Goal: Find specific page/section

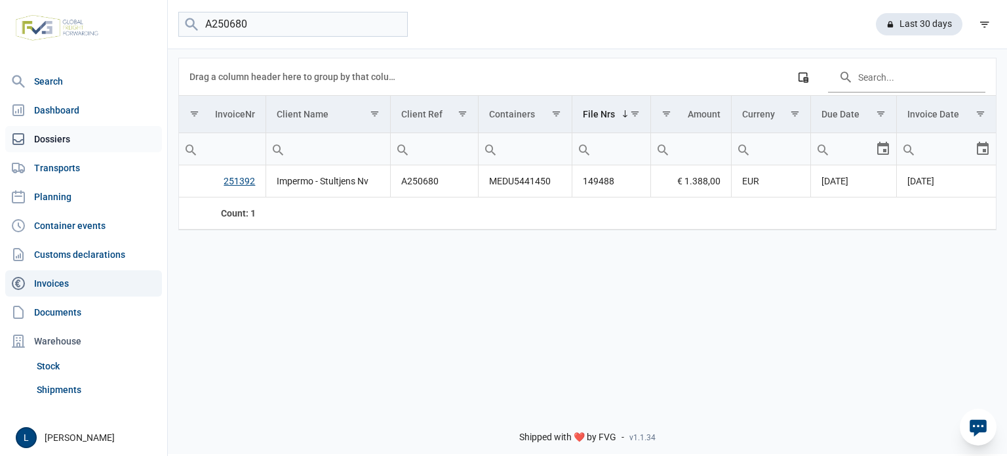
click at [103, 147] on link "Dossiers" at bounding box center [83, 139] width 157 height 26
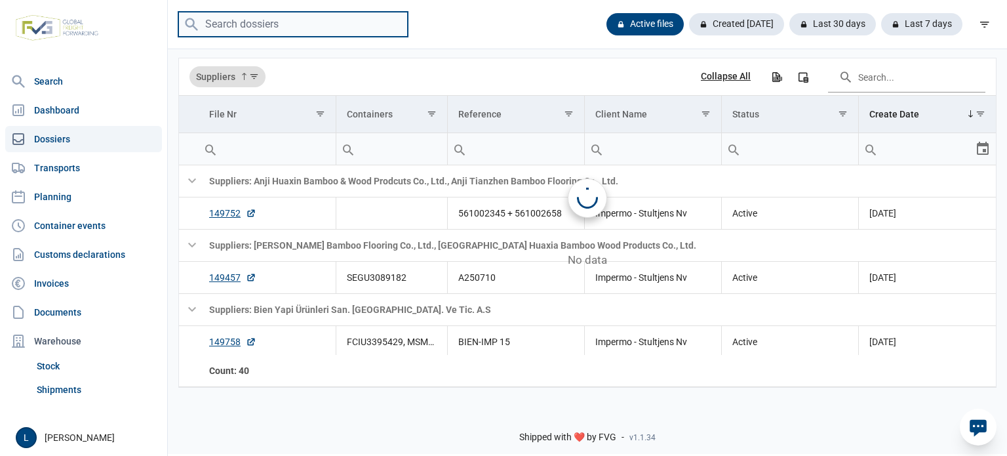
click at [300, 24] on input "search" at bounding box center [292, 25] width 229 height 26
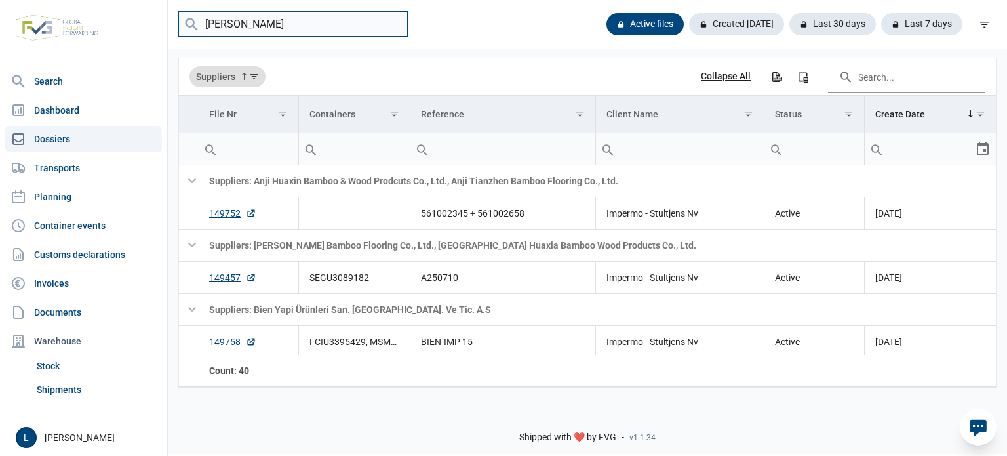
type input "[PERSON_NAME]"
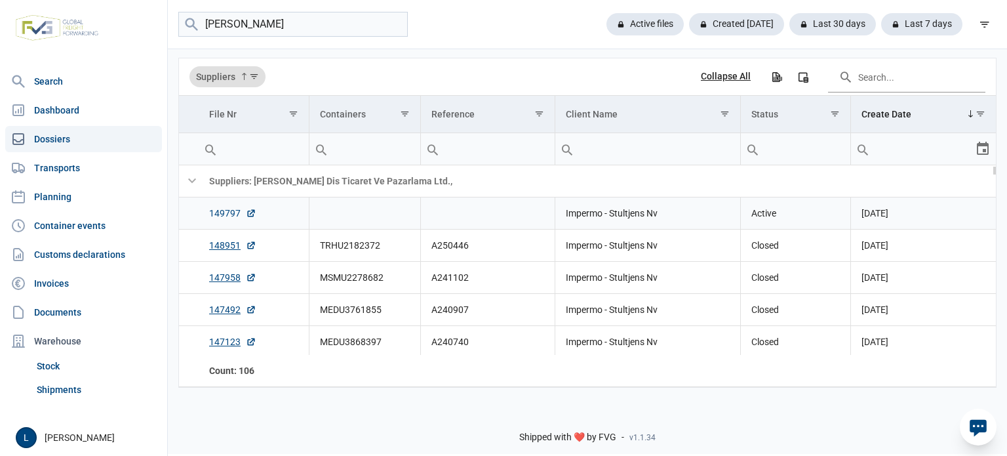
click at [229, 217] on link "149797" at bounding box center [232, 212] width 47 height 13
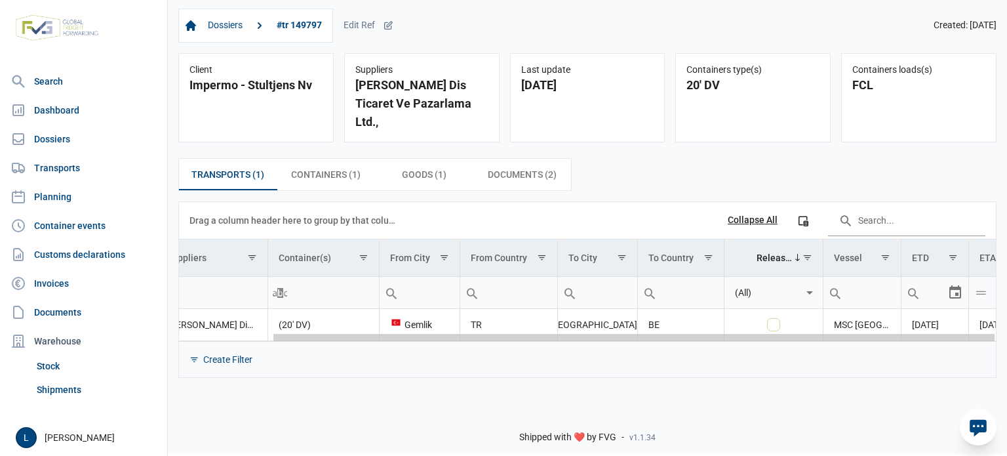
scroll to position [0, 104]
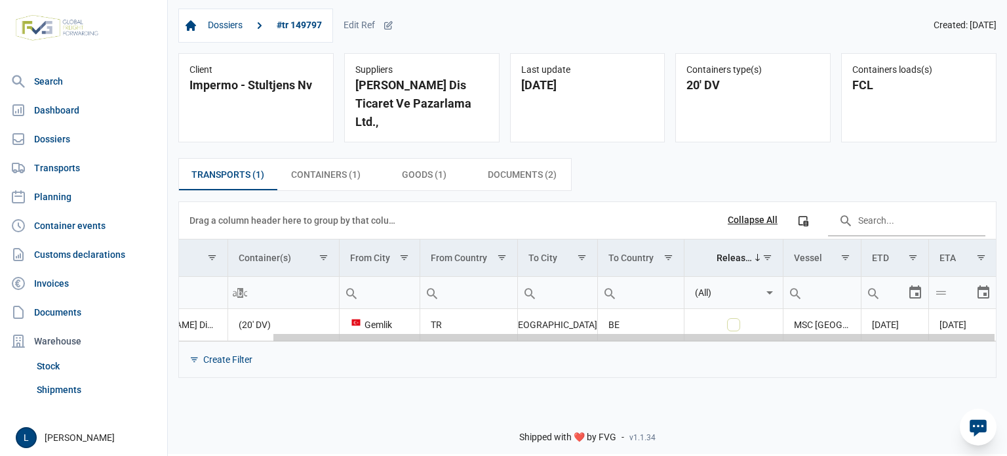
drag, startPoint x: 800, startPoint y: 319, endPoint x: 960, endPoint y: 314, distance: 160.0
click at [958, 314] on body "For evaluation purposes only. Redistribution prohibited. Please register an exi…" at bounding box center [503, 205] width 1007 height 456
